Goal: Task Accomplishment & Management: Use online tool/utility

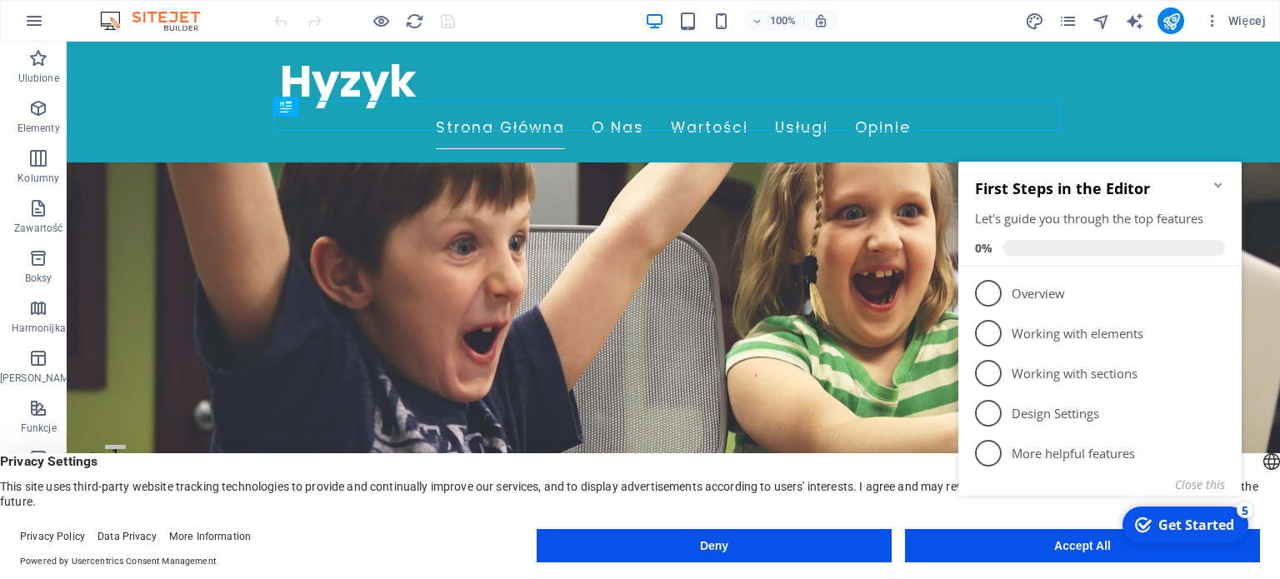
scroll to position [167, 0]
click at [1003, 544] on div "checkmark Get Started 5 First Steps in the Editor Let's guide you through the t…" at bounding box center [1103, 347] width 303 height 406
click at [1077, 549] on div "checkmark Get Started 5 First Steps in the Editor Let's guide you through the t…" at bounding box center [1103, 347] width 303 height 406
click at [1085, 549] on div "checkmark Get Started 5 First Steps in the Editor Let's guide you through the t…" at bounding box center [1103, 347] width 303 height 406
click at [1187, 483] on button "Close this" at bounding box center [1200, 485] width 50 height 16
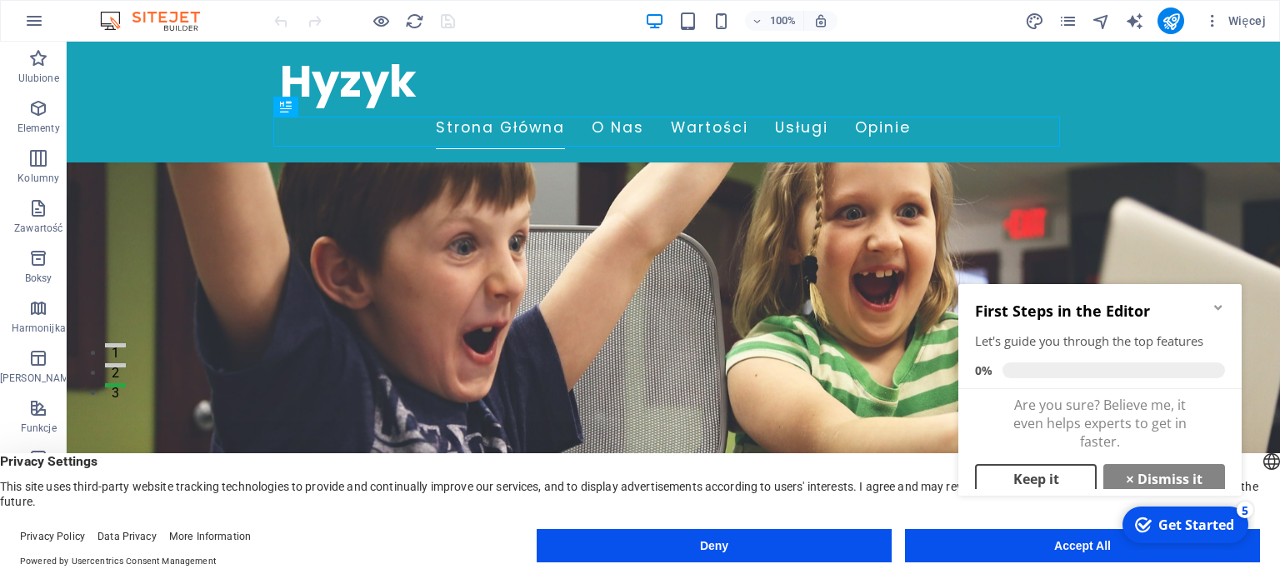
click at [1040, 481] on link "Keep it" at bounding box center [1036, 479] width 122 height 30
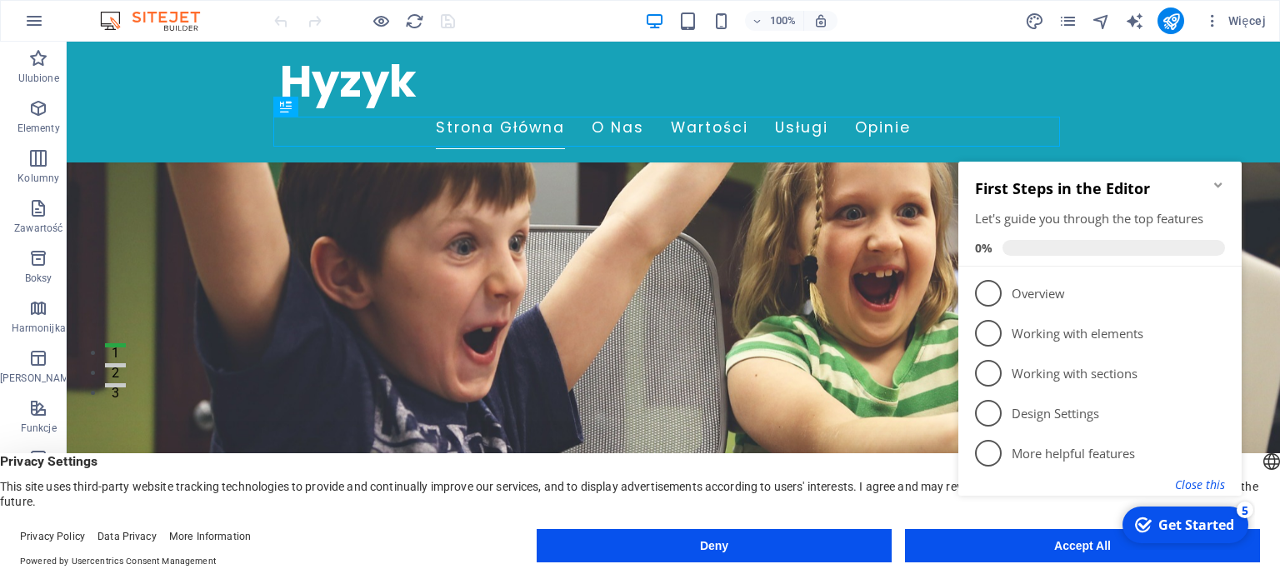
click at [1193, 483] on button "Close this" at bounding box center [1200, 485] width 50 height 16
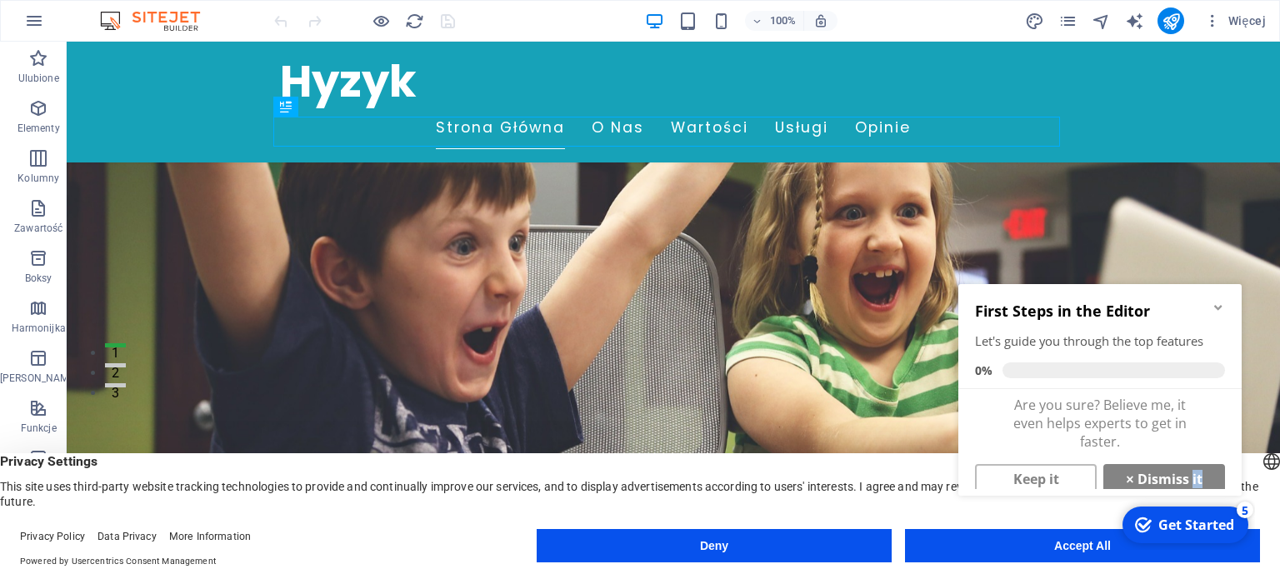
click at [1193, 483] on link "× Dismiss it" at bounding box center [1165, 479] width 122 height 30
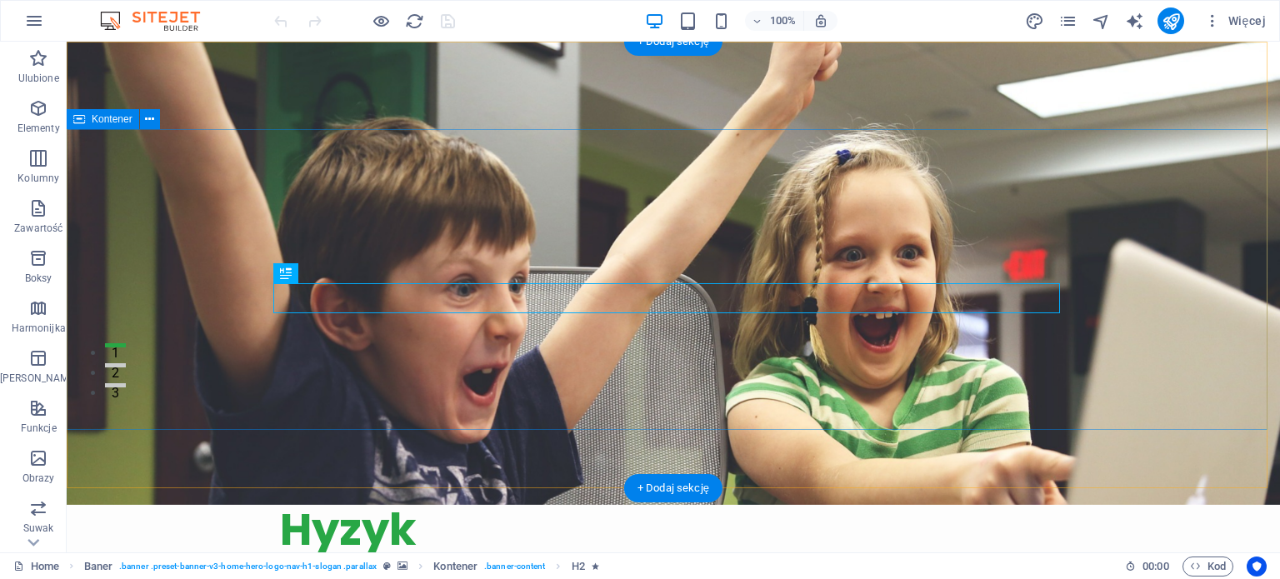
scroll to position [0, 0]
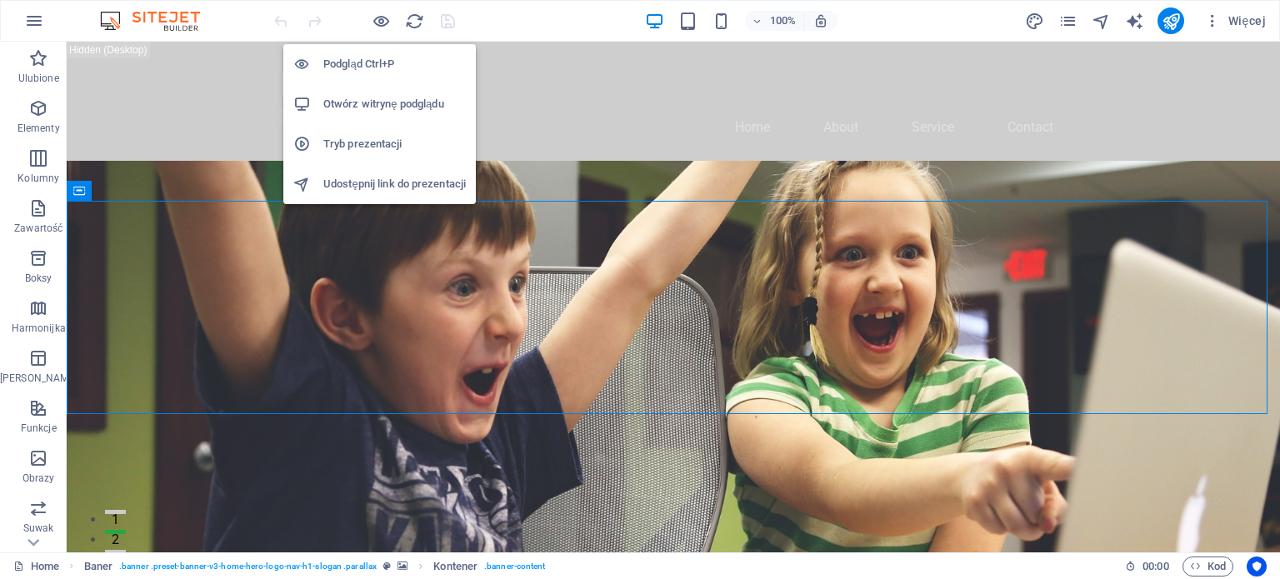
click at [370, 71] on h6 "Podgląd Ctrl+P" at bounding box center [394, 64] width 143 height 20
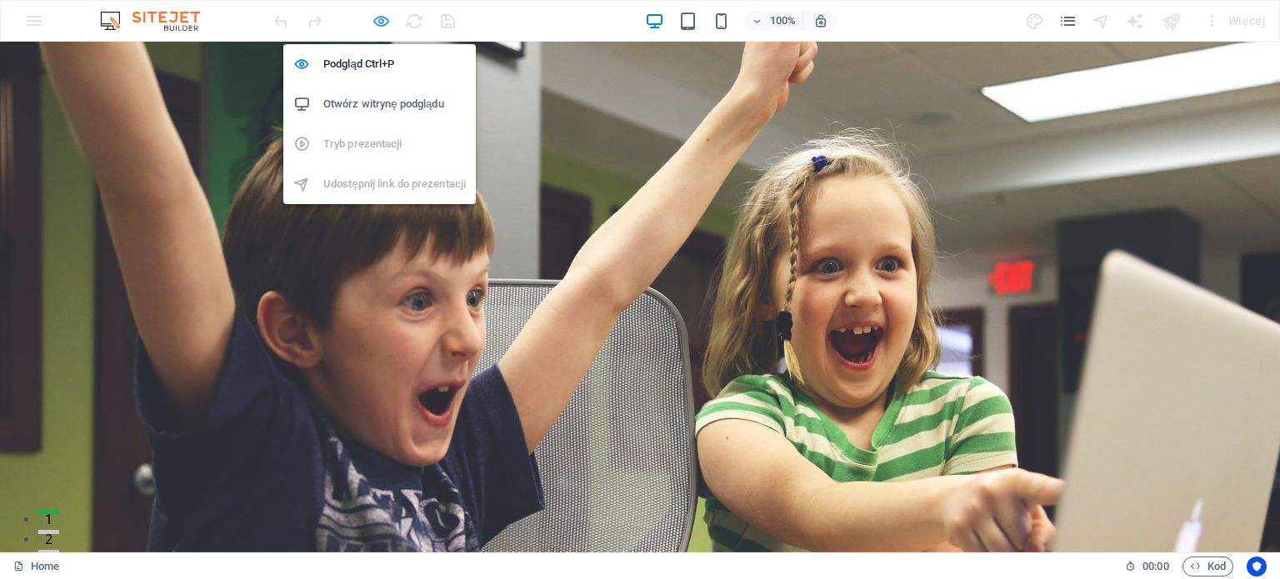
click at [0, 0] on icon "button" at bounding box center [0, 0] width 0 height 0
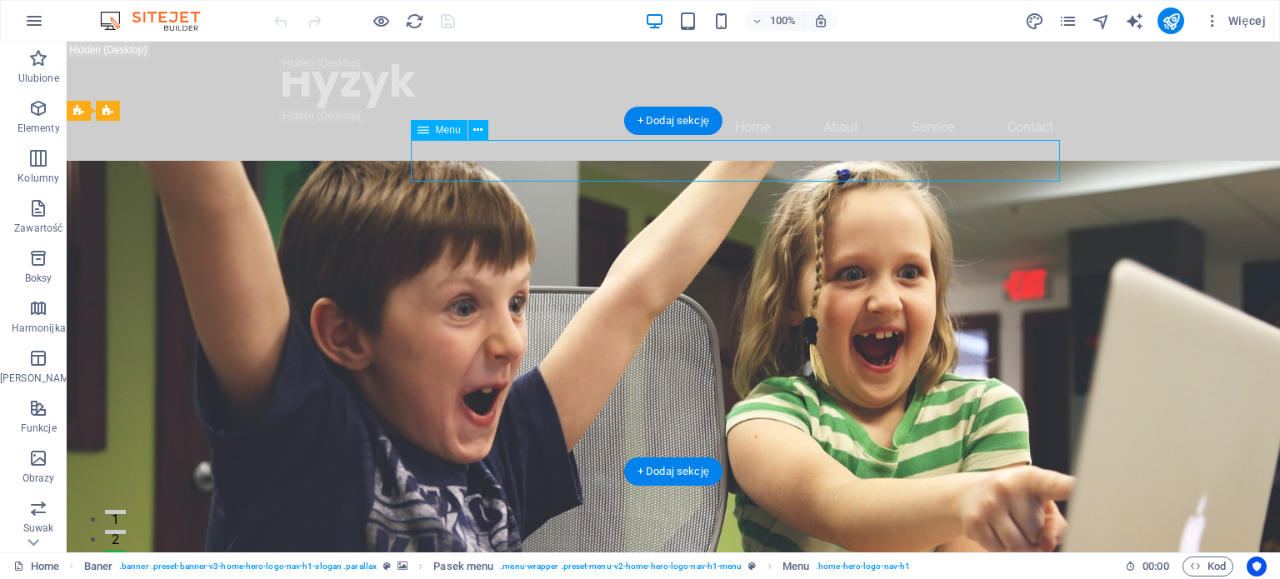
select select
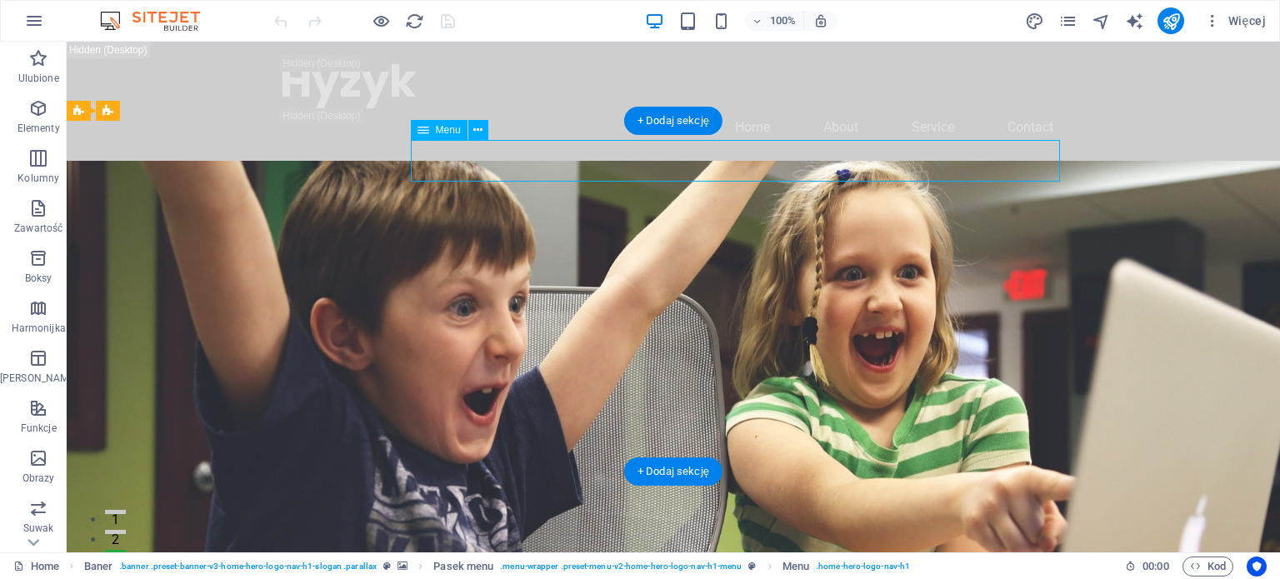
select select
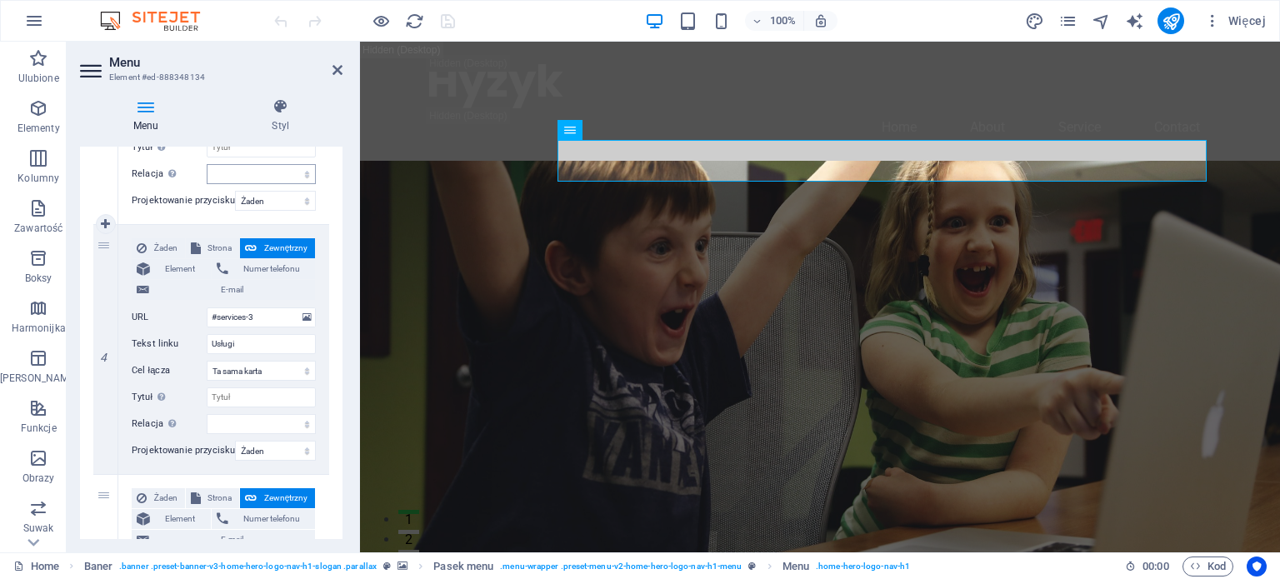
scroll to position [833, 0]
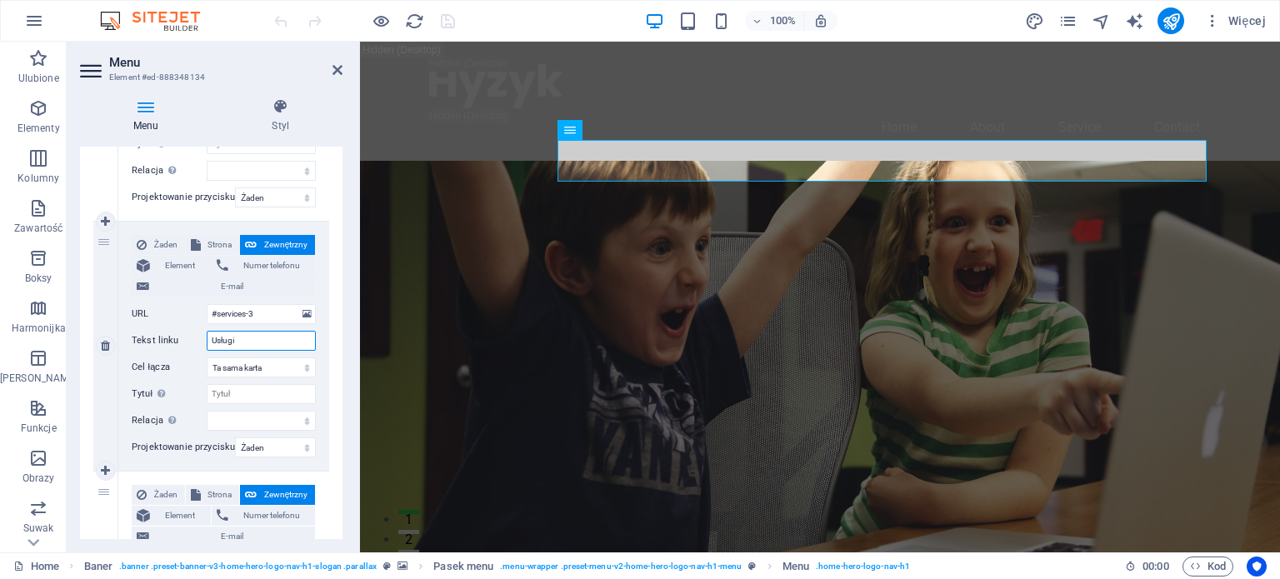
click at [267, 341] on input "Usługi" at bounding box center [261, 341] width 109 height 20
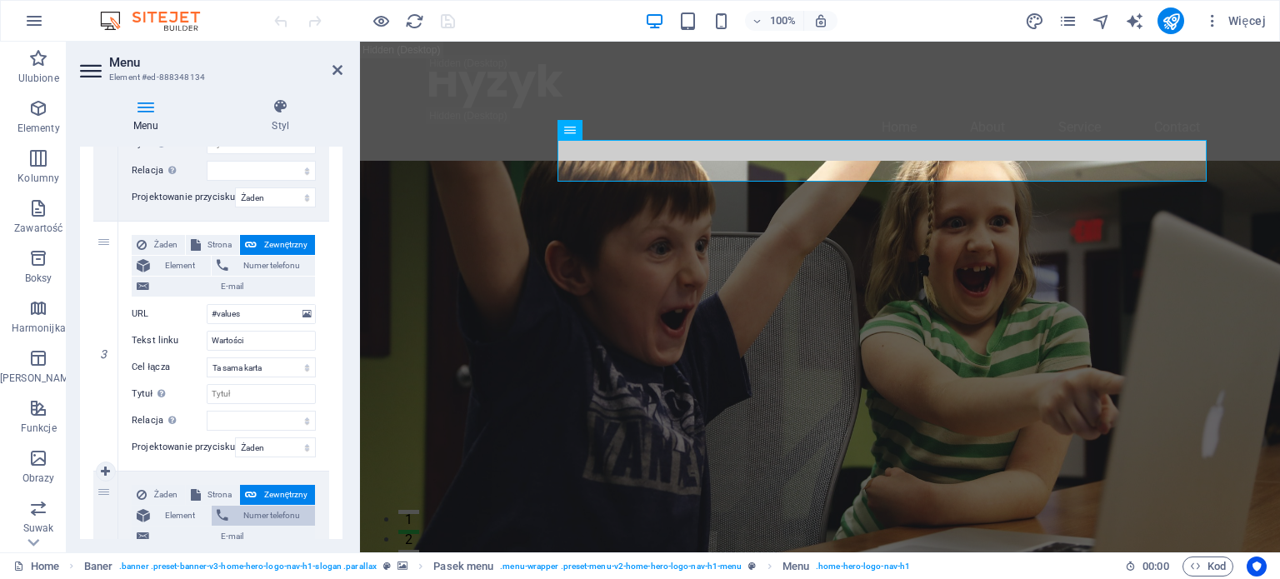
scroll to position [583, 0]
drag, startPoint x: 264, startPoint y: 336, endPoint x: 190, endPoint y: 332, distance: 74.3
click at [190, 332] on div "Tekst linku Wartości" at bounding box center [224, 341] width 184 height 20
type input "Kursy"
select select
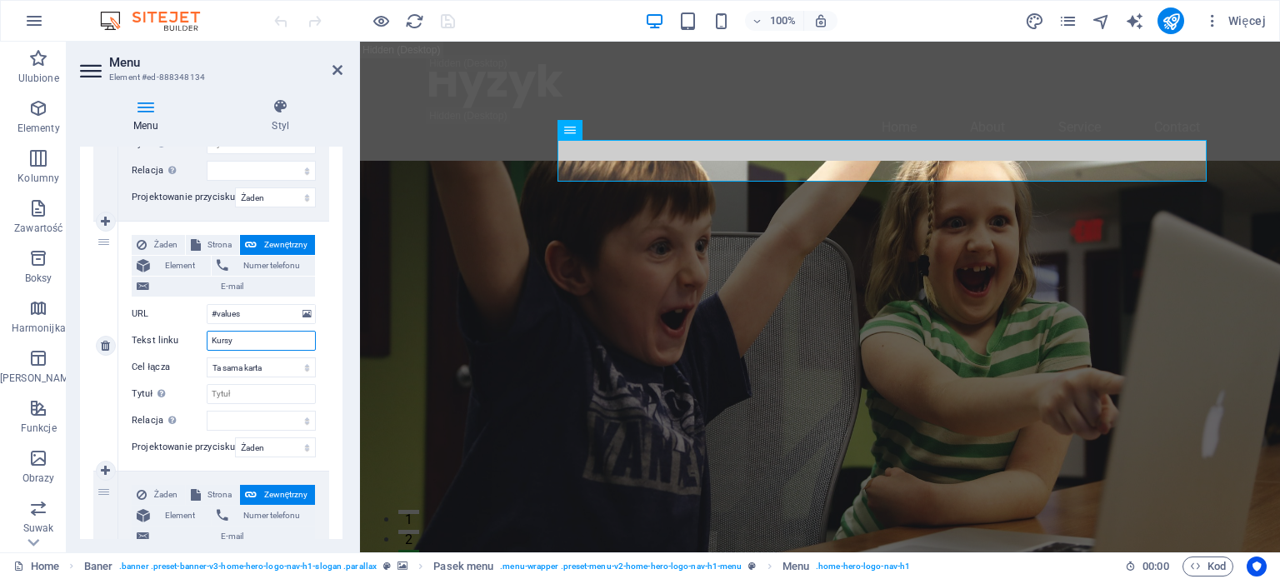
select select
type input "Kursy"
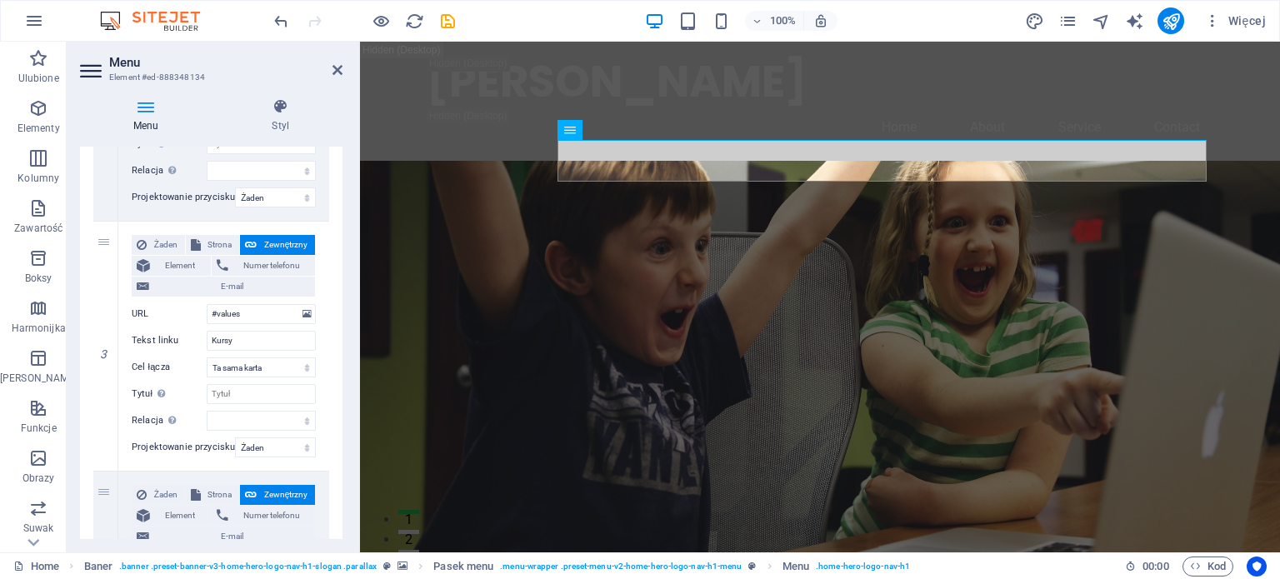
click at [343, 256] on div "Menu Styl Menu Automatycznie Spersonalizowany Utwórz niestandardowe elementy me…" at bounding box center [211, 319] width 289 height 468
click at [254, 366] on select "Nowa karta Ta sama karta Nakładka" at bounding box center [261, 368] width 109 height 20
select select "overlay"
click at [207, 358] on select "Nowa karta Ta sama karta Nakładka" at bounding box center [261, 368] width 109 height 20
select select
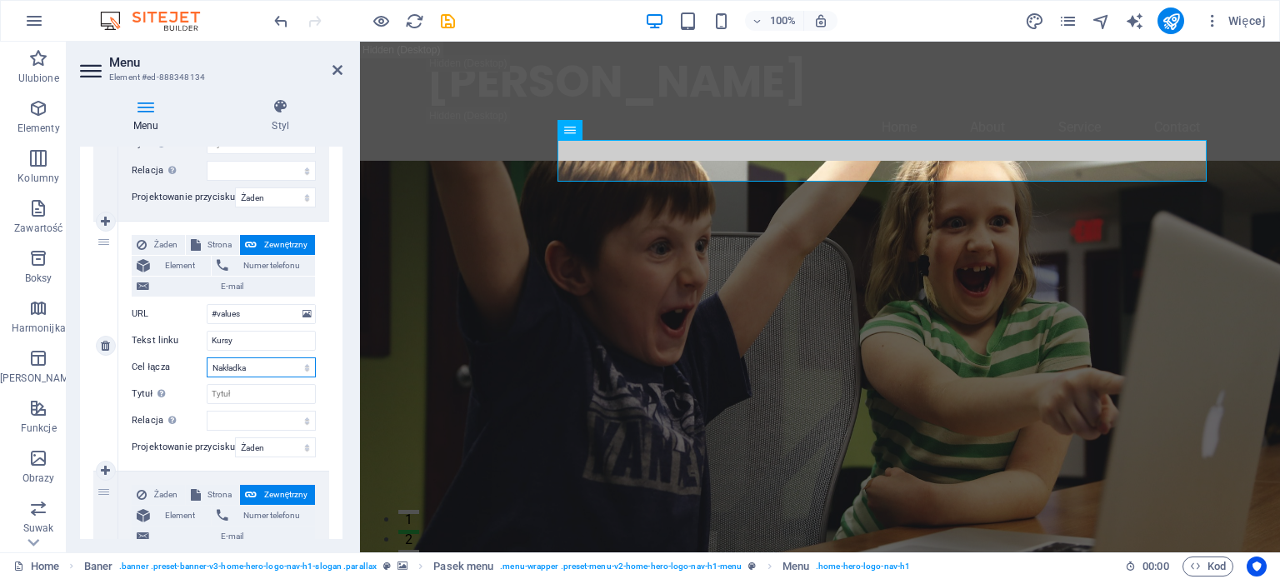
select select
click at [264, 316] on input "#values" at bounding box center [261, 314] width 109 height 20
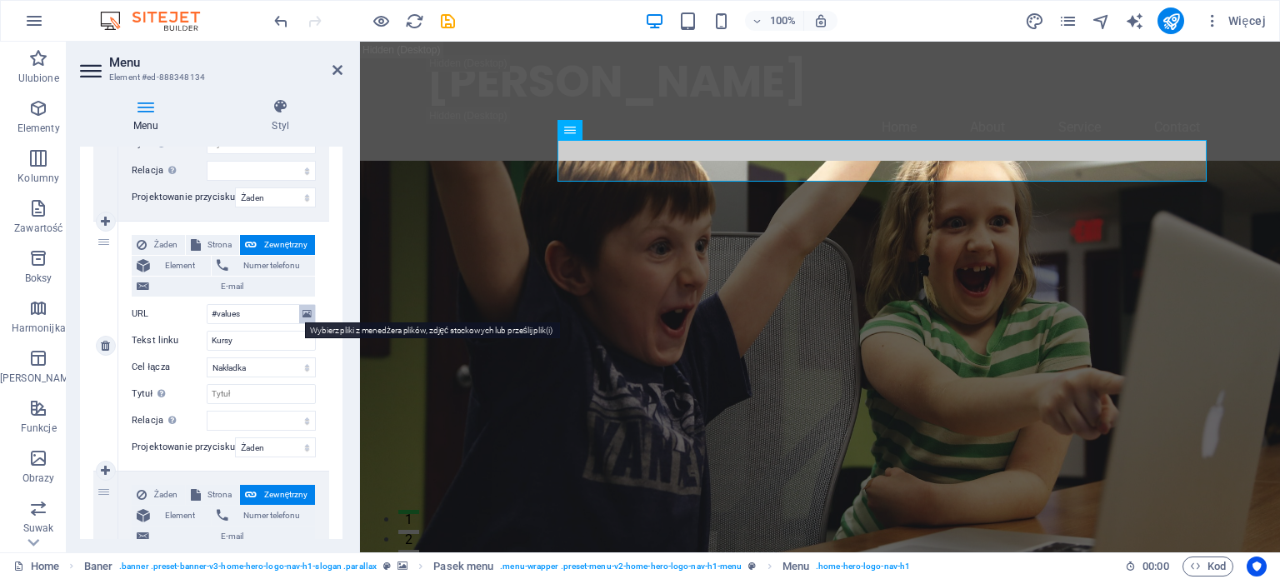
click at [303, 316] on icon at bounding box center [307, 314] width 9 height 18
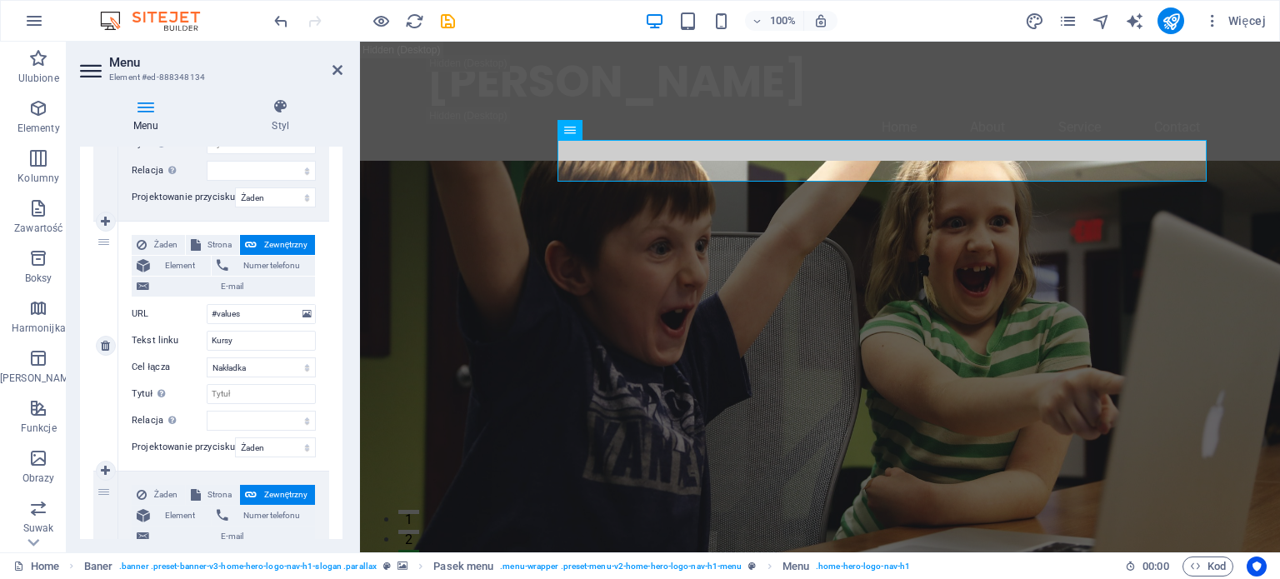
click at [294, 244] on span "Zewnętrzny" at bounding box center [286, 245] width 48 height 20
click at [220, 252] on span "Strona" at bounding box center [220, 245] width 28 height 20
select select
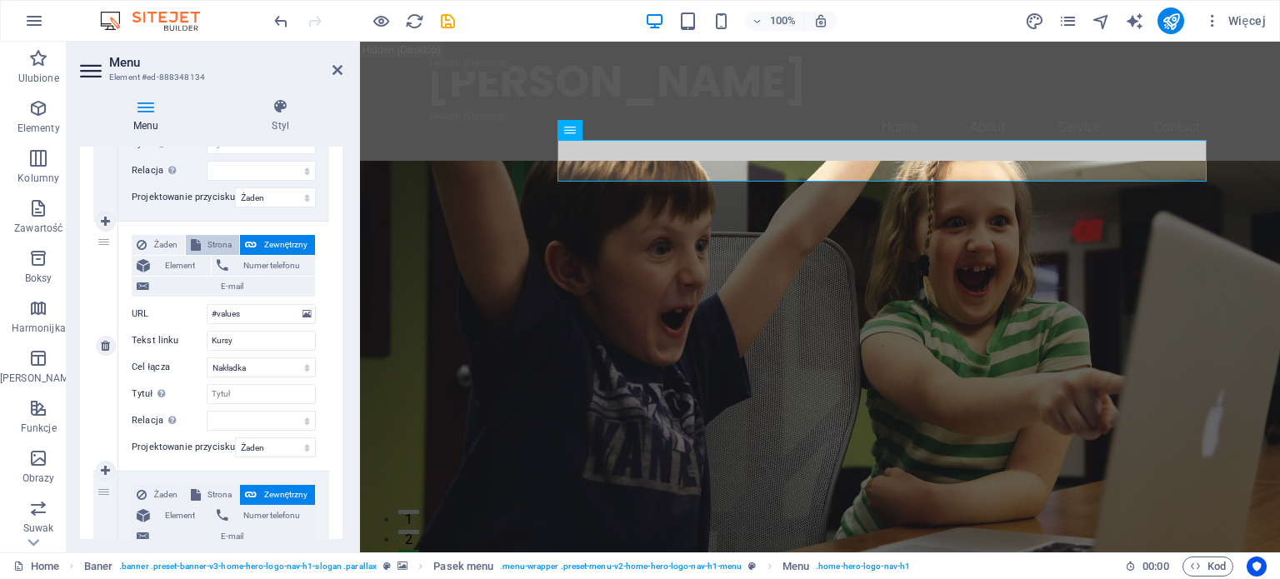
select select
click at [272, 242] on span "Zewnętrzny" at bounding box center [286, 245] width 48 height 20
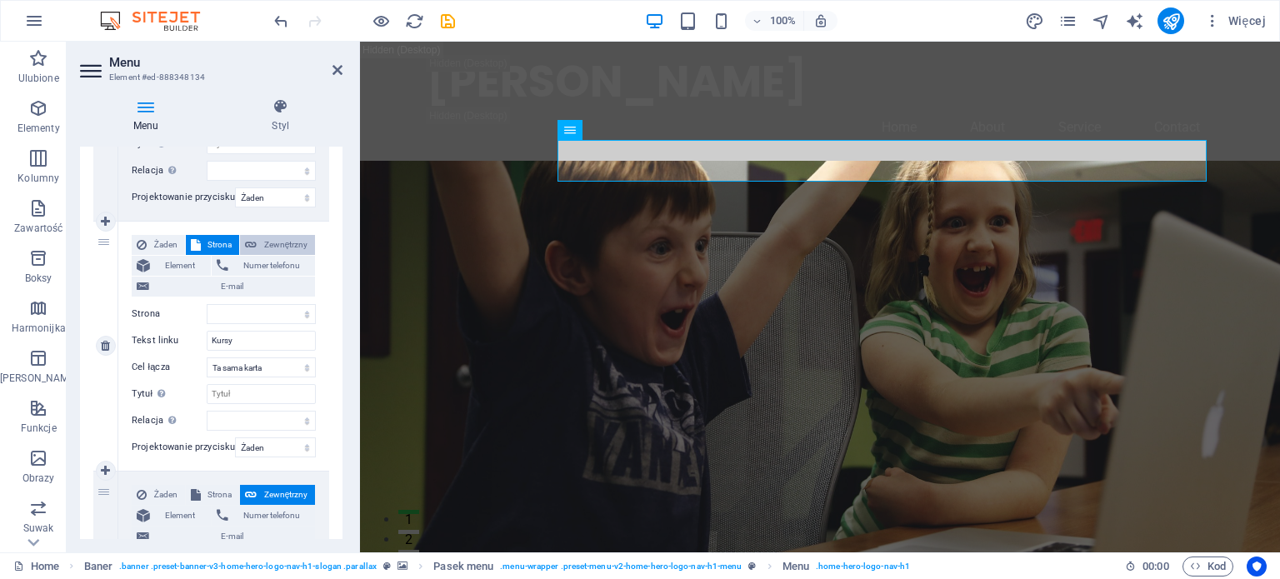
select select
select select "blank"
select select
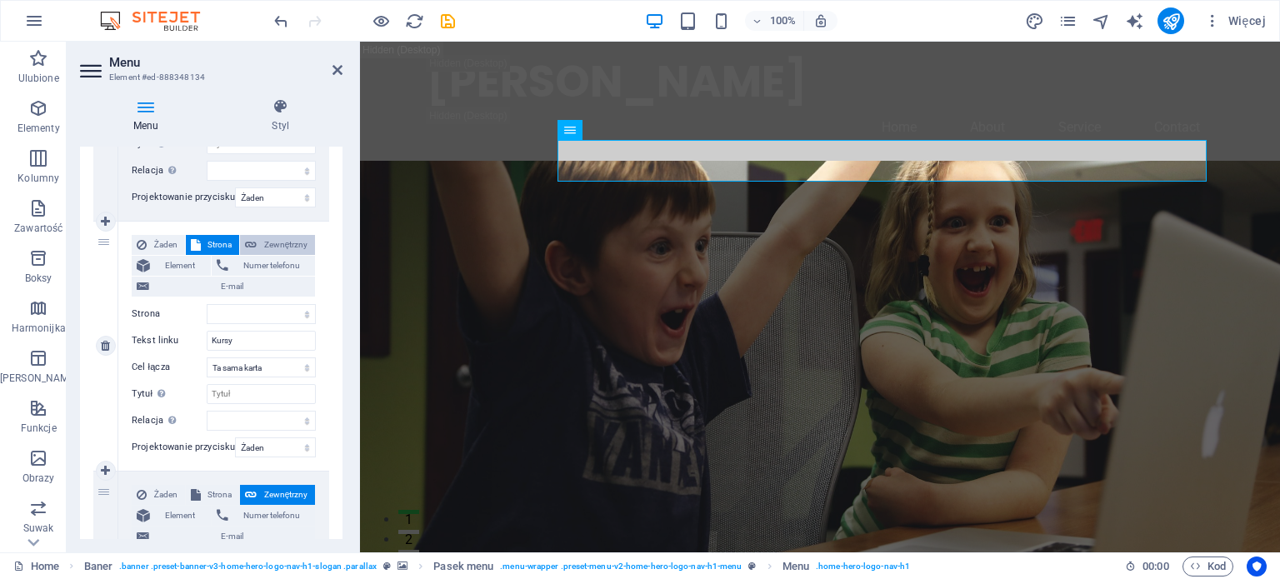
select select
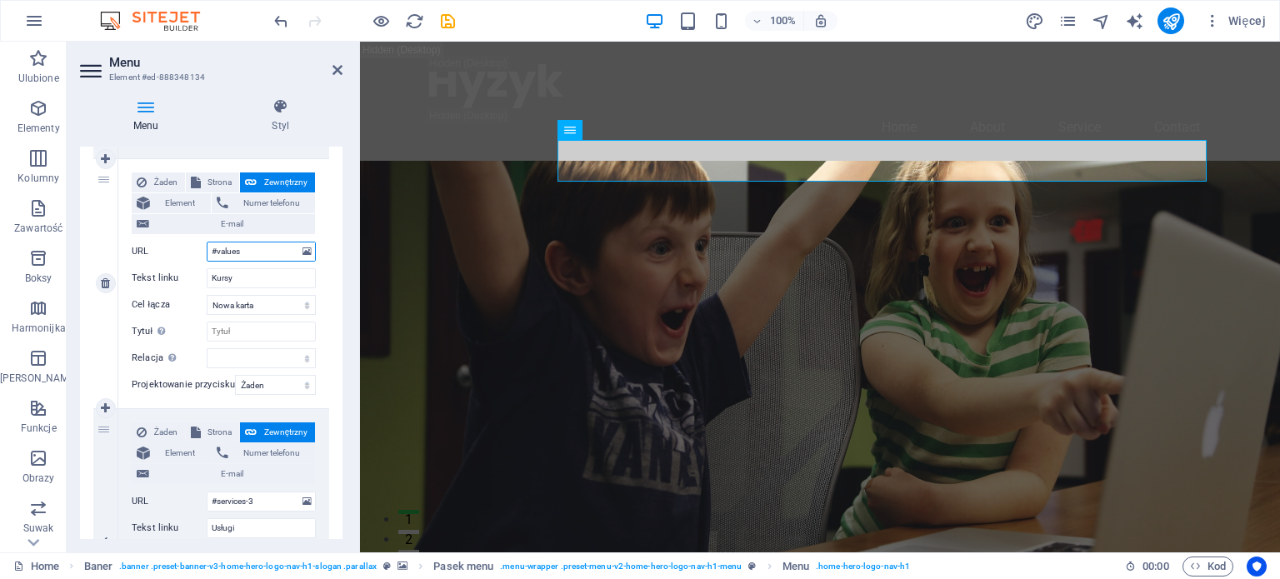
scroll to position [643, 0]
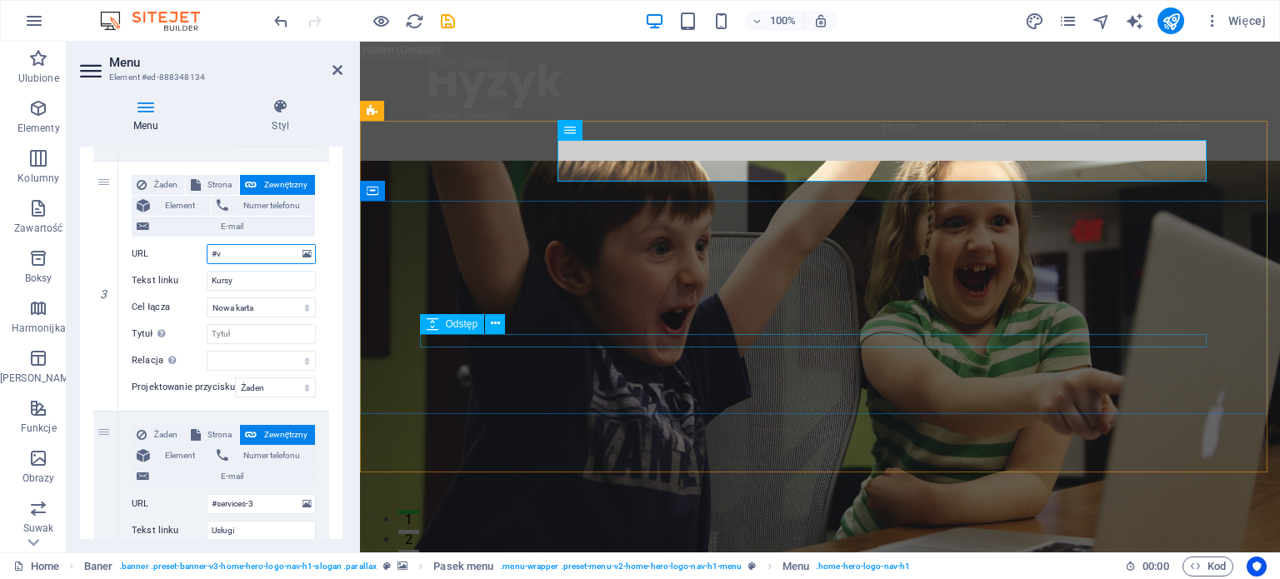
type input "#"
select select
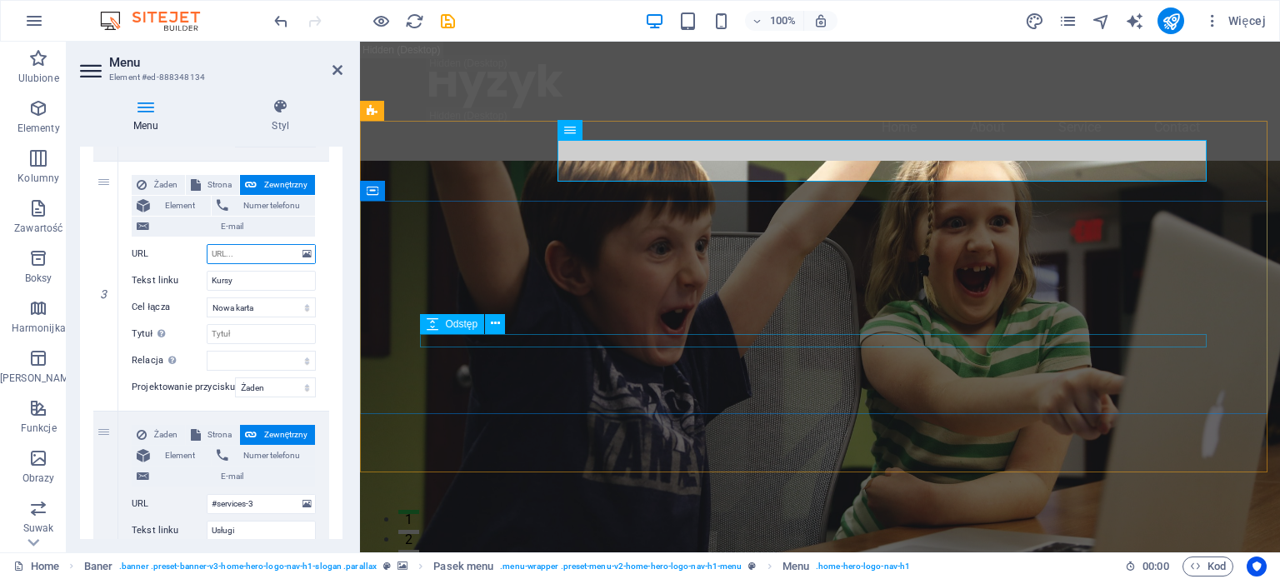
select select
type input "./"
select select
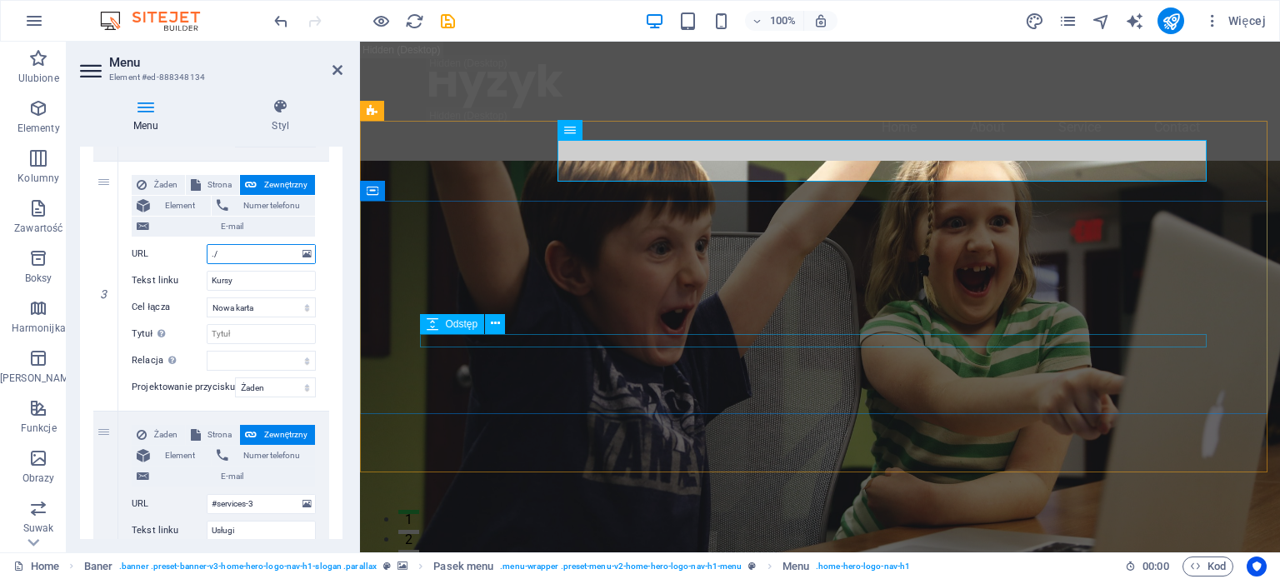
select select
type input "./courses/"
select select
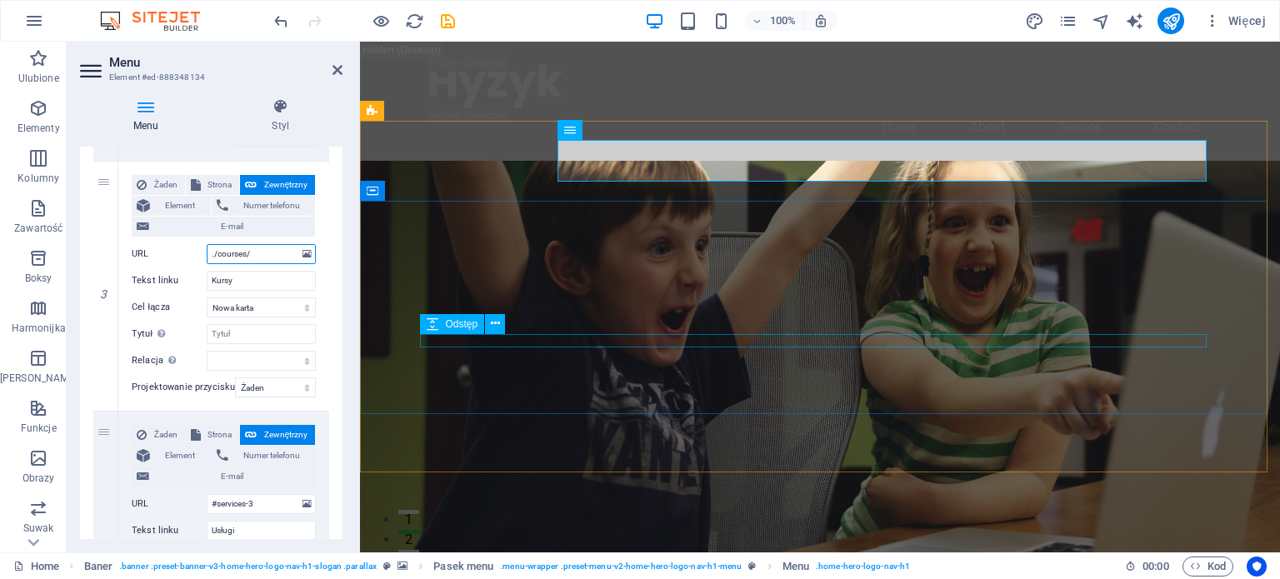
select select
type input "./courses/"
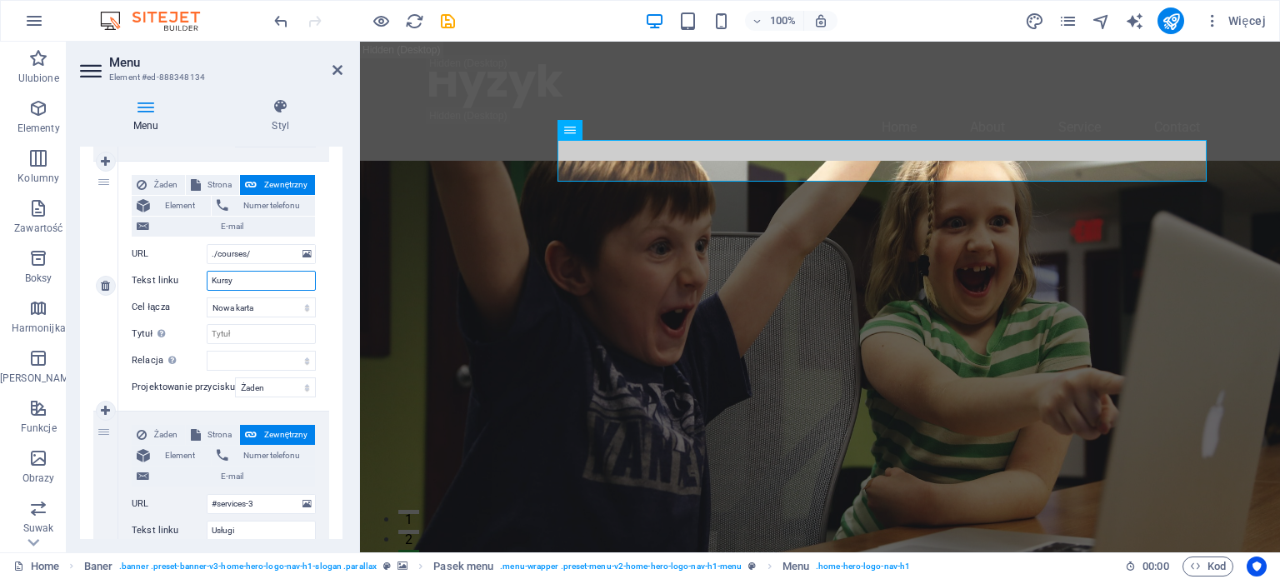
click at [244, 278] on input "Kursy" at bounding box center [261, 281] width 109 height 20
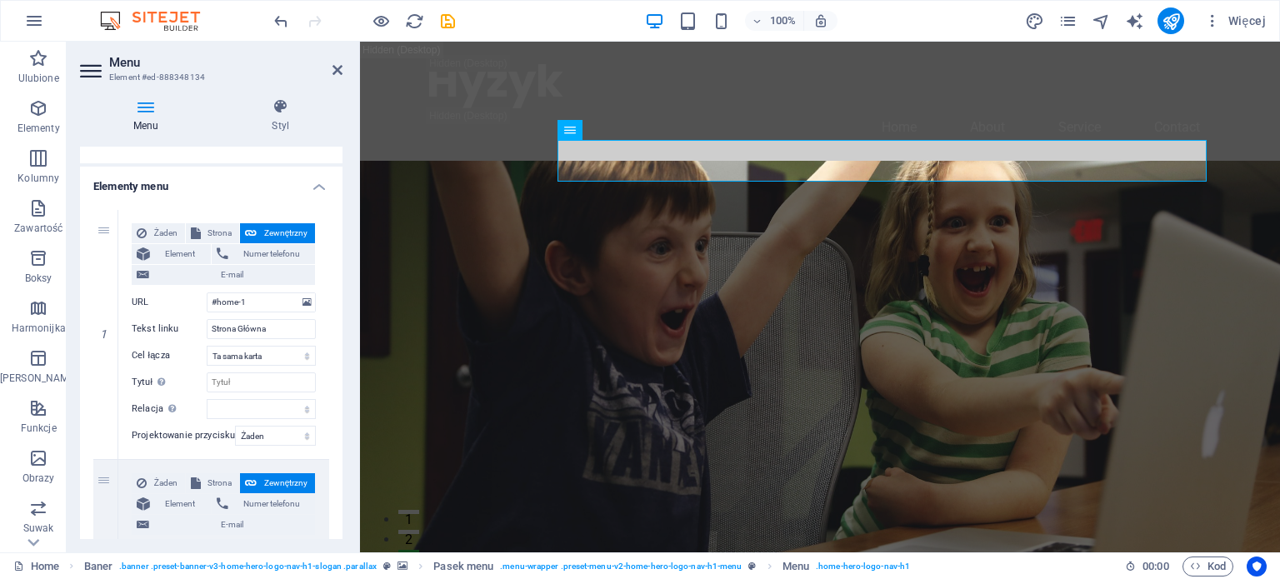
scroll to position [0, 0]
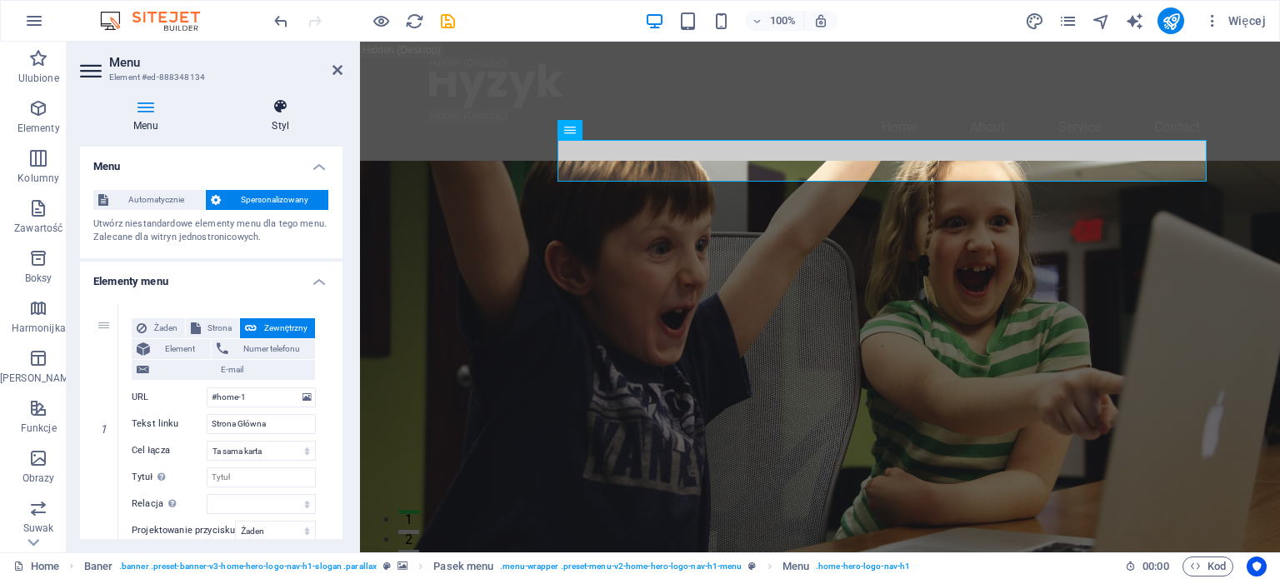
click at [284, 109] on icon at bounding box center [281, 106] width 124 height 17
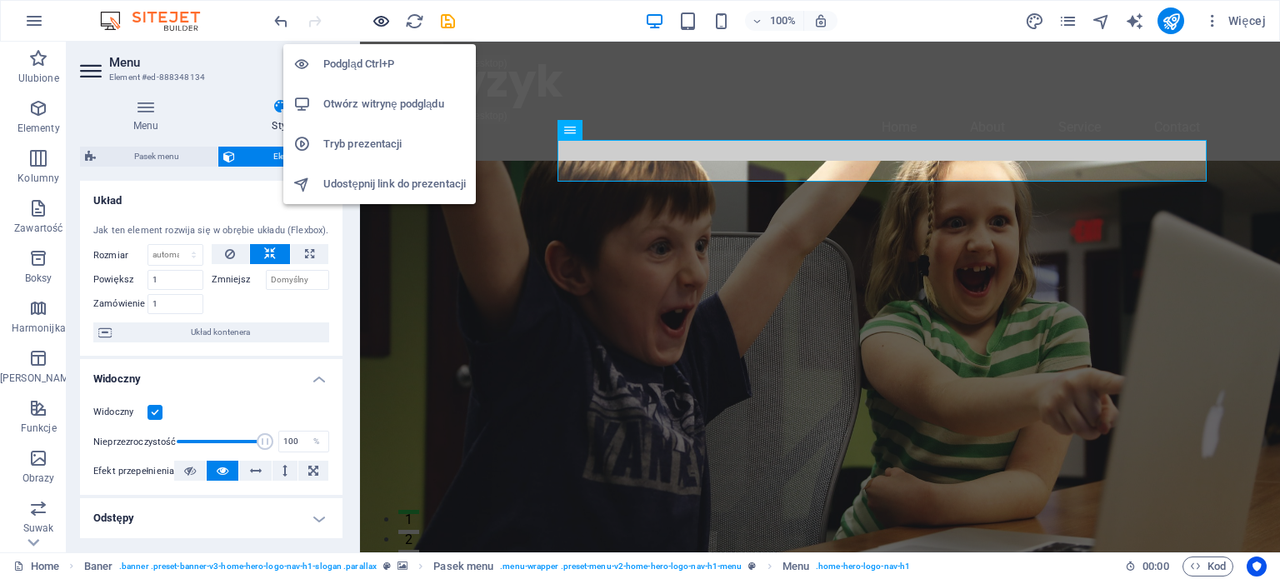
click at [0, 0] on icon "button" at bounding box center [0, 0] width 0 height 0
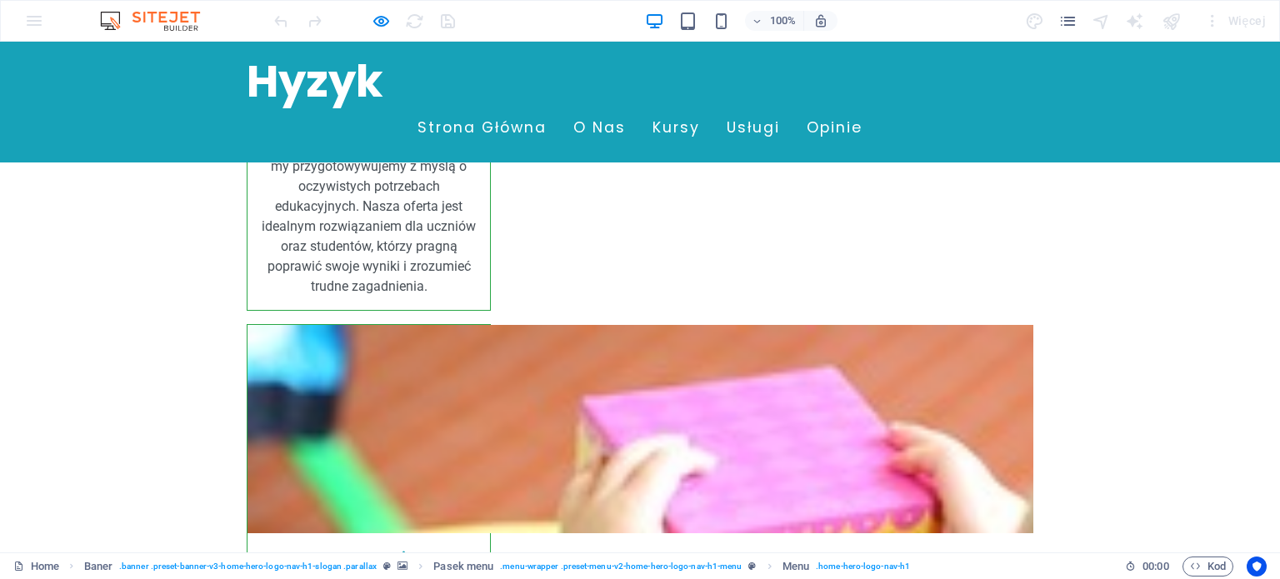
scroll to position [4107, 0]
